Goal: Transaction & Acquisition: Subscribe to service/newsletter

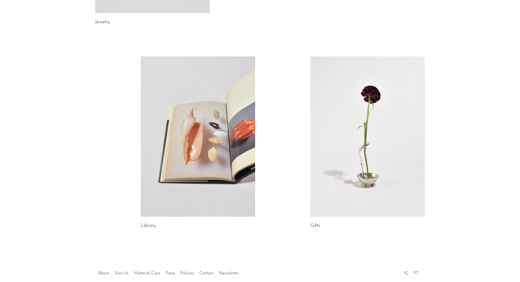
scroll to position [245, 0]
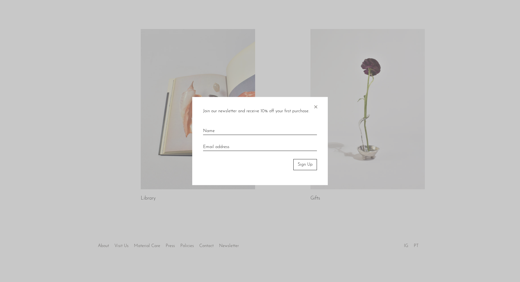
click at [272, 128] on input "text" at bounding box center [260, 129] width 114 height 12
type input "내"
type input "soyoun lee"
click at [261, 150] on input "email" at bounding box center [260, 145] width 114 height 12
type input "21lsy@naver.com"
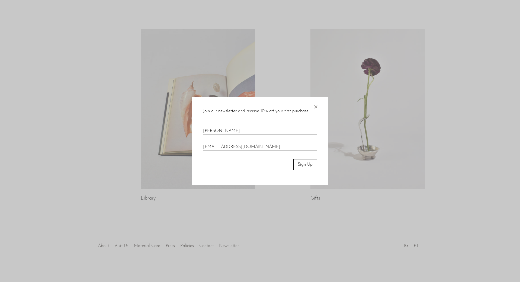
click at [313, 163] on button "Sign Up" at bounding box center [305, 164] width 24 height 11
click at [309, 164] on button "Sign Up" at bounding box center [305, 164] width 24 height 11
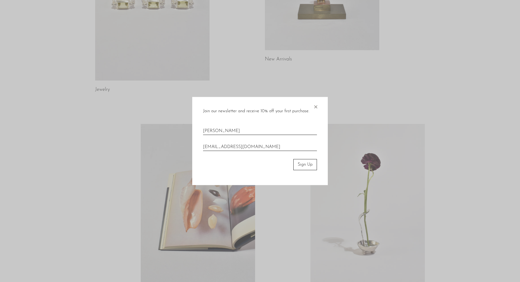
scroll to position [141, 0]
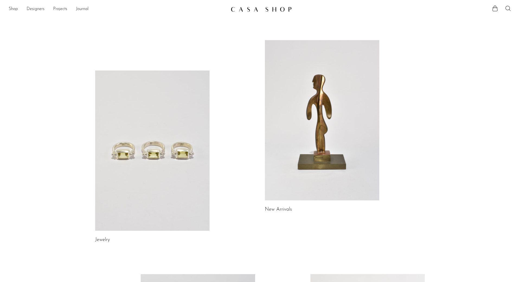
click at [159, 131] on link at bounding box center [152, 151] width 114 height 160
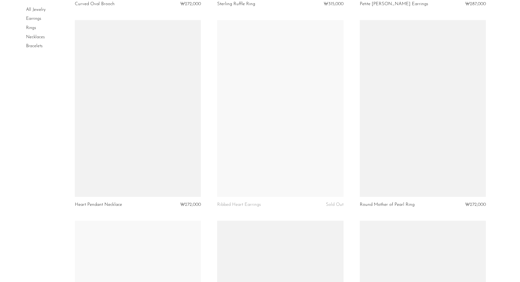
scroll to position [1853, 0]
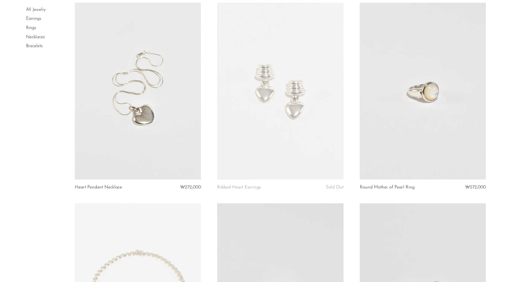
click at [33, 27] on link "Rings" at bounding box center [31, 28] width 10 height 4
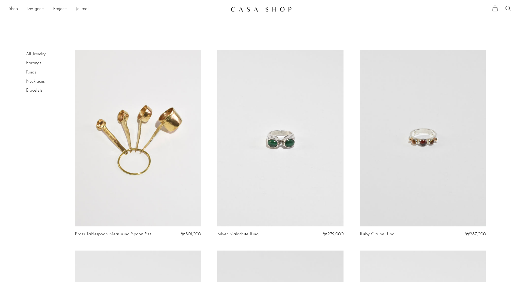
click at [13, 9] on link "Shop" at bounding box center [13, 9] width 9 height 7
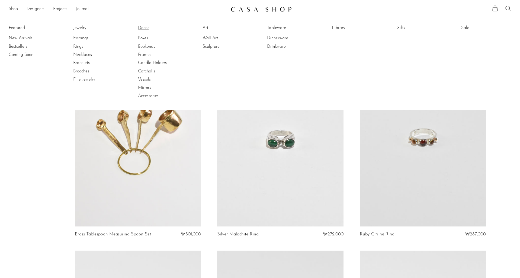
click at [147, 29] on link "Decor" at bounding box center [158, 28] width 41 height 6
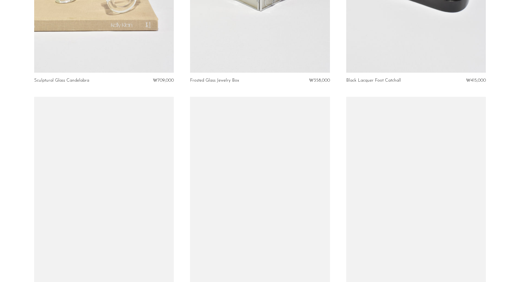
scroll to position [1166, 0]
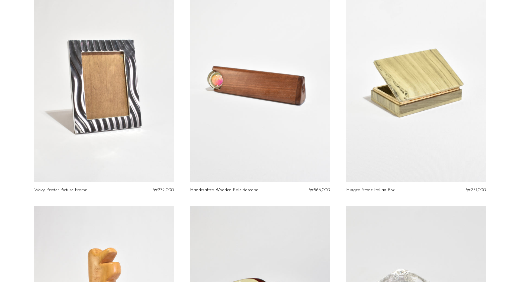
click at [212, 98] on link at bounding box center [260, 85] width 140 height 196
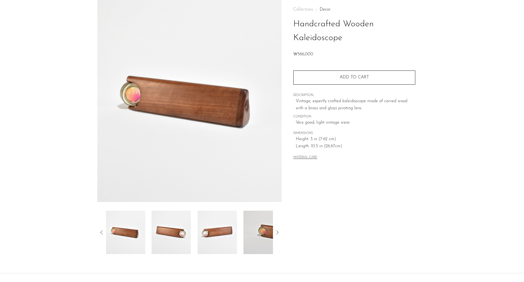
scroll to position [44, 0]
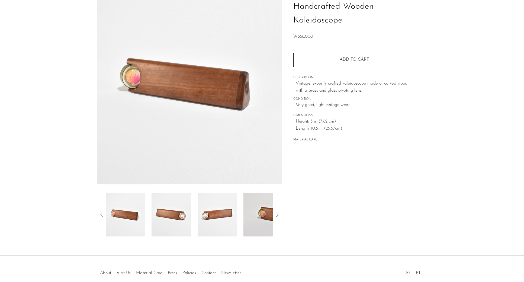
click at [155, 232] on img at bounding box center [171, 214] width 39 height 43
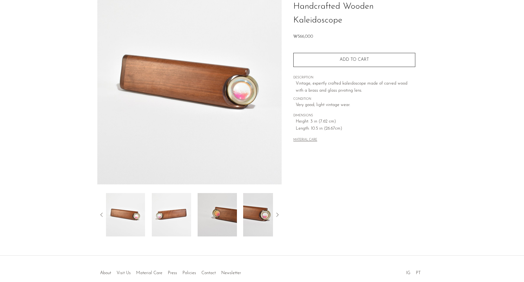
click at [276, 214] on icon at bounding box center [277, 215] width 7 height 7
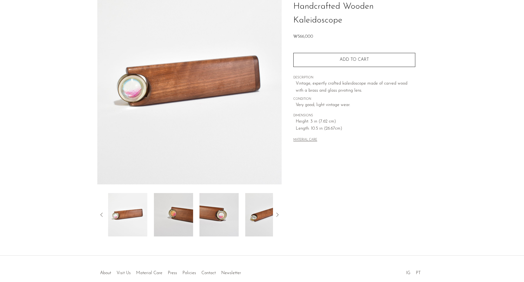
click at [276, 214] on icon at bounding box center [277, 215] width 7 height 7
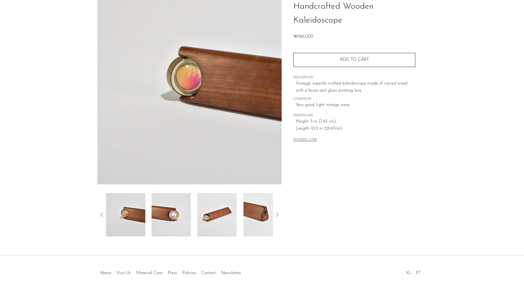
click at [229, 218] on img at bounding box center [217, 214] width 39 height 43
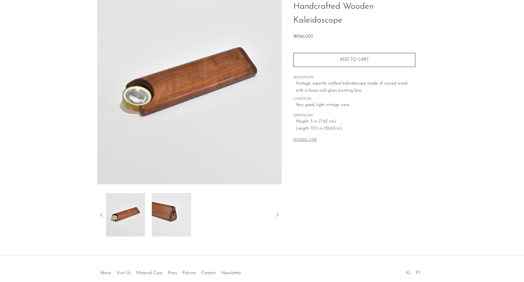
click at [173, 221] on img at bounding box center [171, 214] width 39 height 43
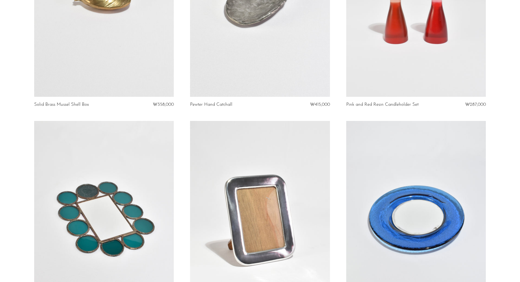
scroll to position [1789, 0]
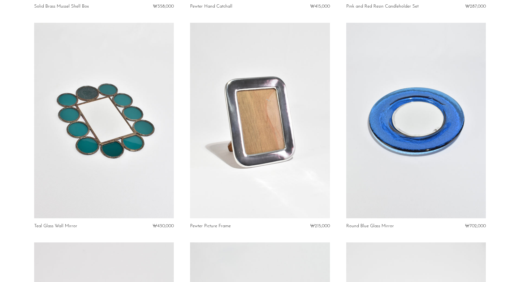
click at [280, 160] on link at bounding box center [260, 121] width 140 height 196
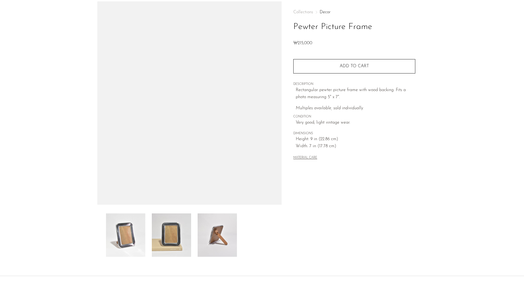
scroll to position [53, 0]
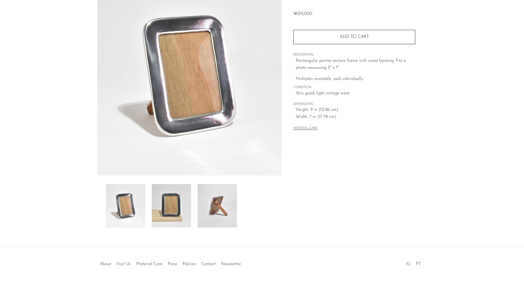
click at [186, 200] on img at bounding box center [171, 205] width 39 height 43
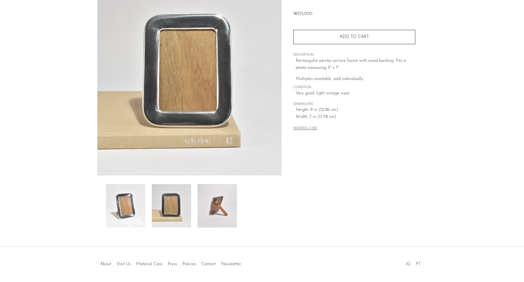
click at [207, 200] on img at bounding box center [217, 205] width 39 height 43
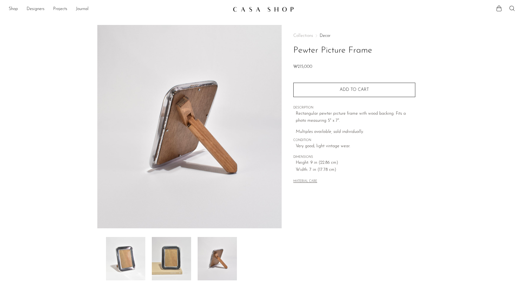
scroll to position [0, 0]
